Goal: Communication & Community: Answer question/provide support

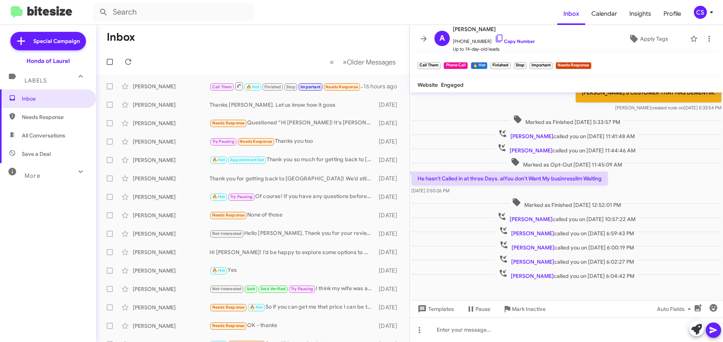
scroll to position [576, 0]
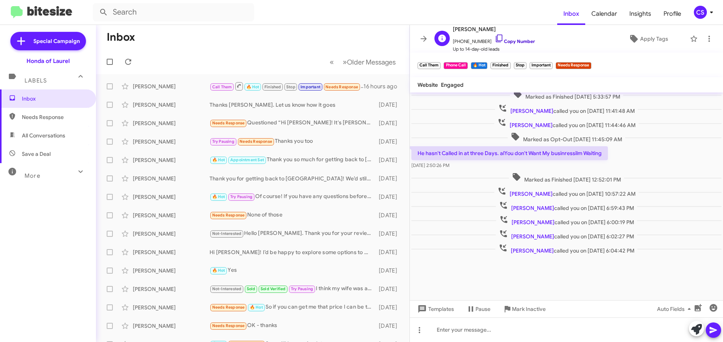
click at [517, 41] on link "Copy Number" at bounding box center [515, 41] width 40 height 6
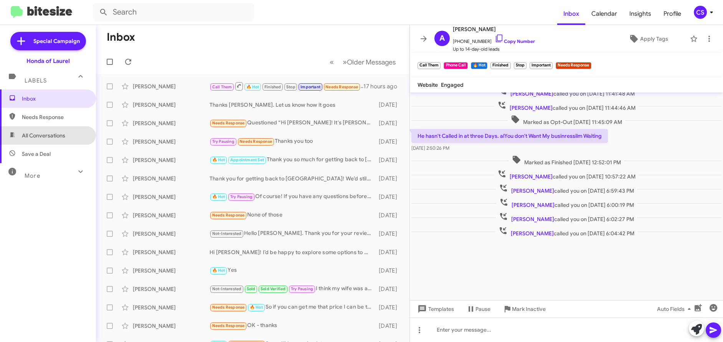
click at [56, 137] on span "All Conversations" at bounding box center [43, 136] width 43 height 8
type input "in:all-conversations"
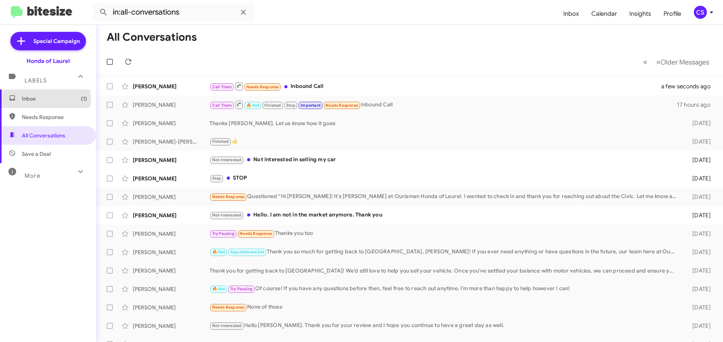
click at [30, 98] on span "Inbox (1)" at bounding box center [54, 99] width 65 height 8
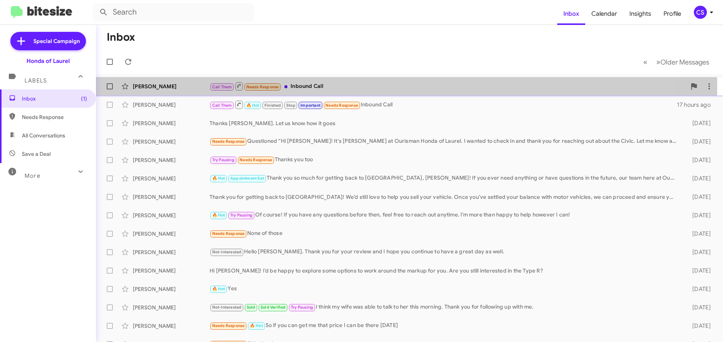
click at [160, 87] on div "[PERSON_NAME]" at bounding box center [171, 87] width 77 height 8
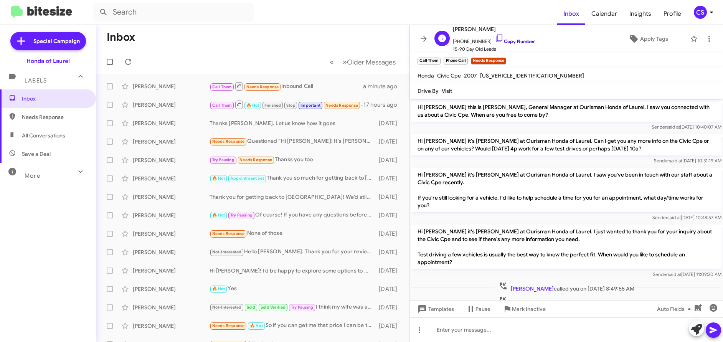
click at [520, 41] on link "Copy Number" at bounding box center [515, 41] width 40 height 6
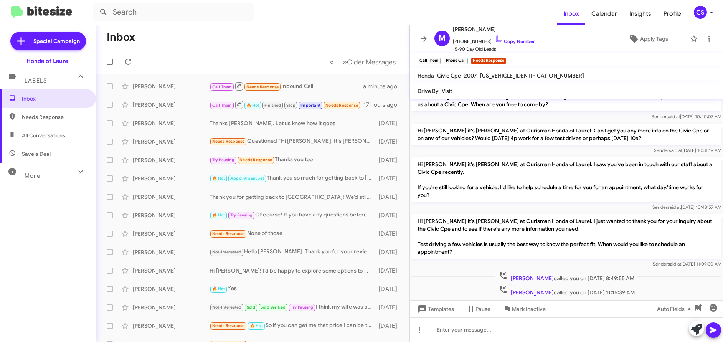
scroll to position [20, 0]
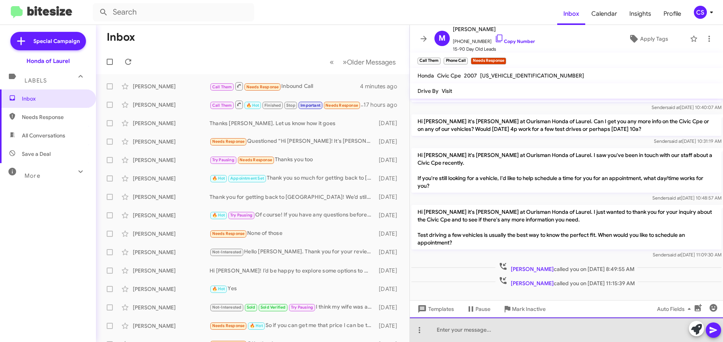
click at [449, 331] on div at bounding box center [566, 329] width 313 height 25
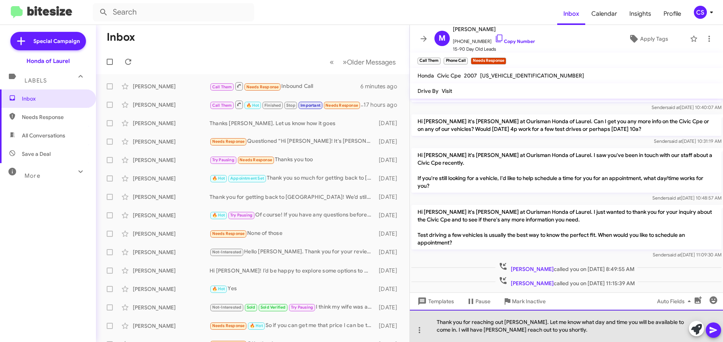
click at [441, 332] on div "Thank you for reaching out [PERSON_NAME]. Let me know what day and time you wil…" at bounding box center [566, 326] width 313 height 32
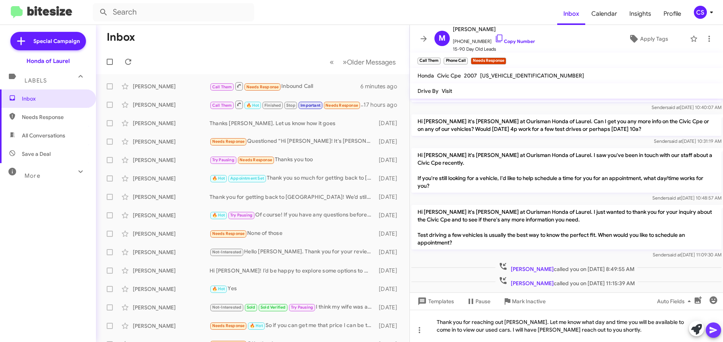
click at [714, 332] on icon at bounding box center [713, 329] width 9 height 9
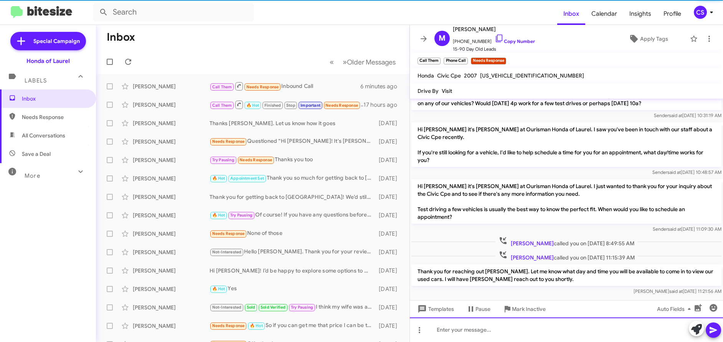
scroll to position [55, 0]
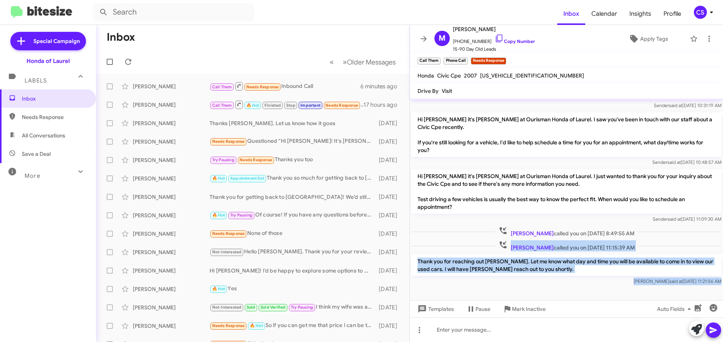
drag, startPoint x: 416, startPoint y: 241, endPoint x: 629, endPoint y: 292, distance: 219.4
click at [629, 292] on cdk-virtual-scroll-viewport "Hi [PERSON_NAME] this is [PERSON_NAME], General Manager at Ourisman Honda of La…" at bounding box center [566, 199] width 313 height 201
copy div "[PERSON_NAME] called you on [DATE] 11:15:39 AM Thank you for reaching out [DEMO…"
